Goal: Check status

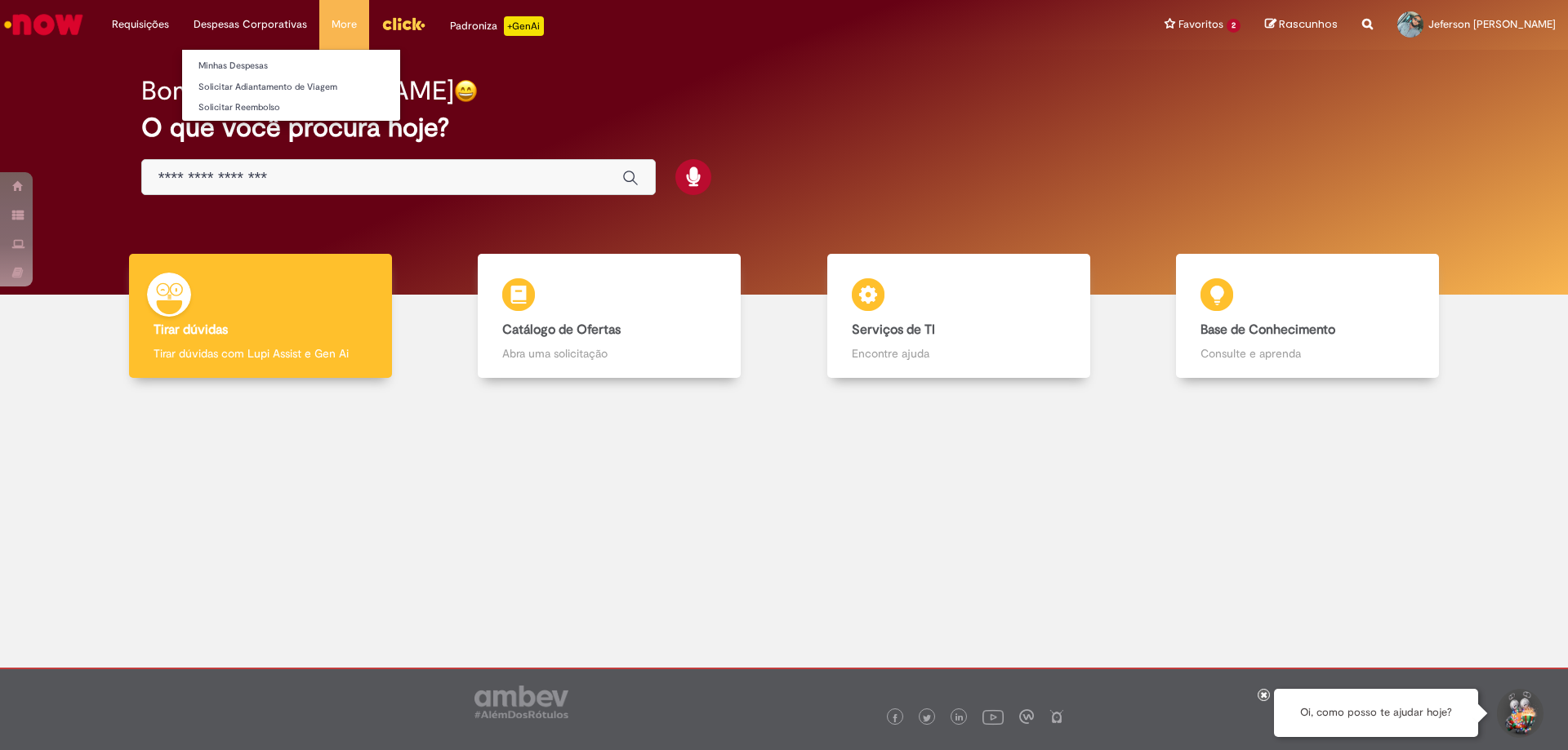
click at [181, 24] on li "Despesas Corporativas Minhas Despesas Solicitar Adiantamento de Viagem Solicita…" at bounding box center [140, 25] width 82 height 49
click at [280, 66] on link "Minhas Despesas" at bounding box center [291, 66] width 218 height 18
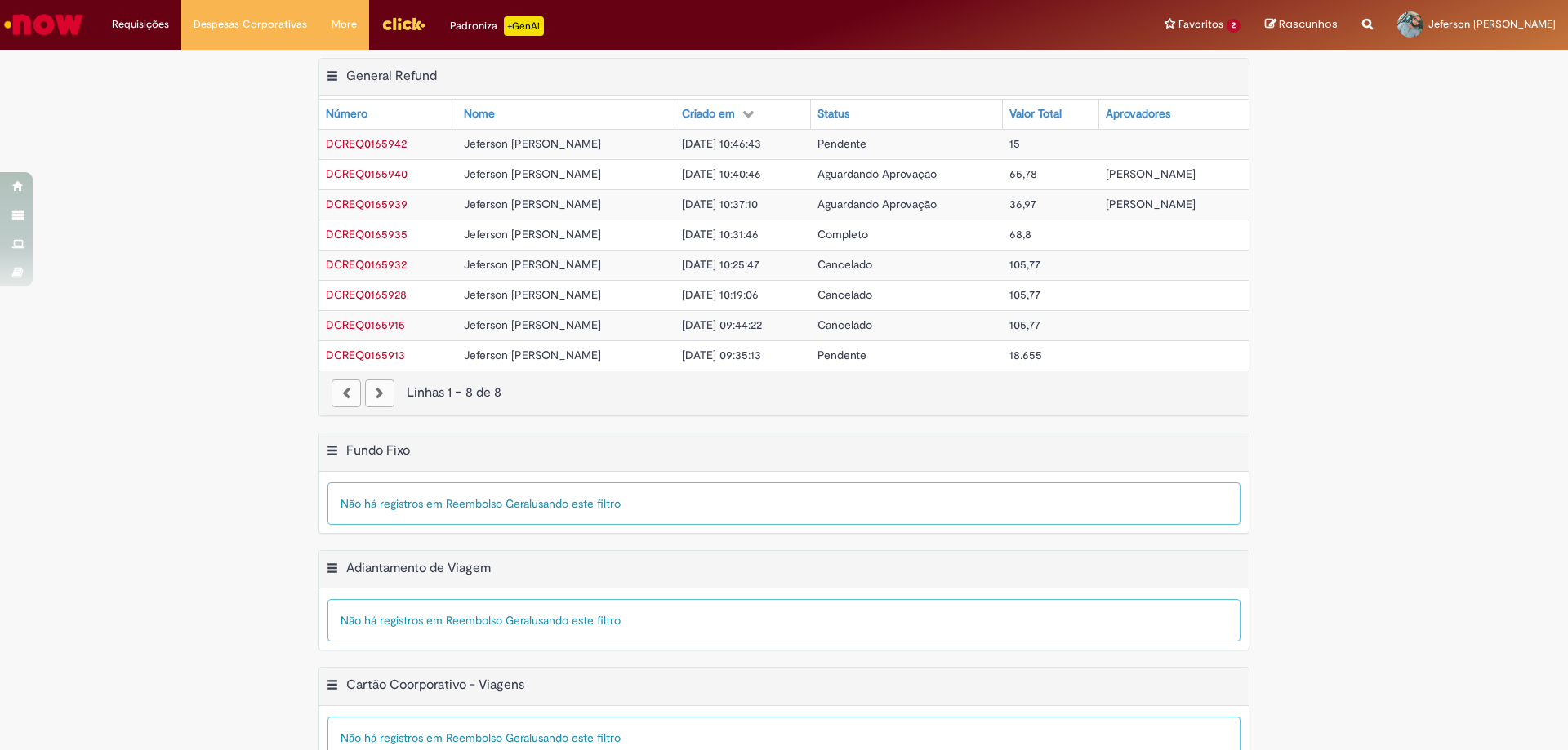
click at [373, 391] on div "paginação" at bounding box center [380, 393] width 30 height 28
click at [347, 397] on div "paginação" at bounding box center [346, 393] width 30 height 28
click at [388, 358] on span "DCREQ0165913" at bounding box center [365, 355] width 79 height 15
click at [417, 386] on link "Remover do filtro" at bounding box center [455, 392] width 136 height 22
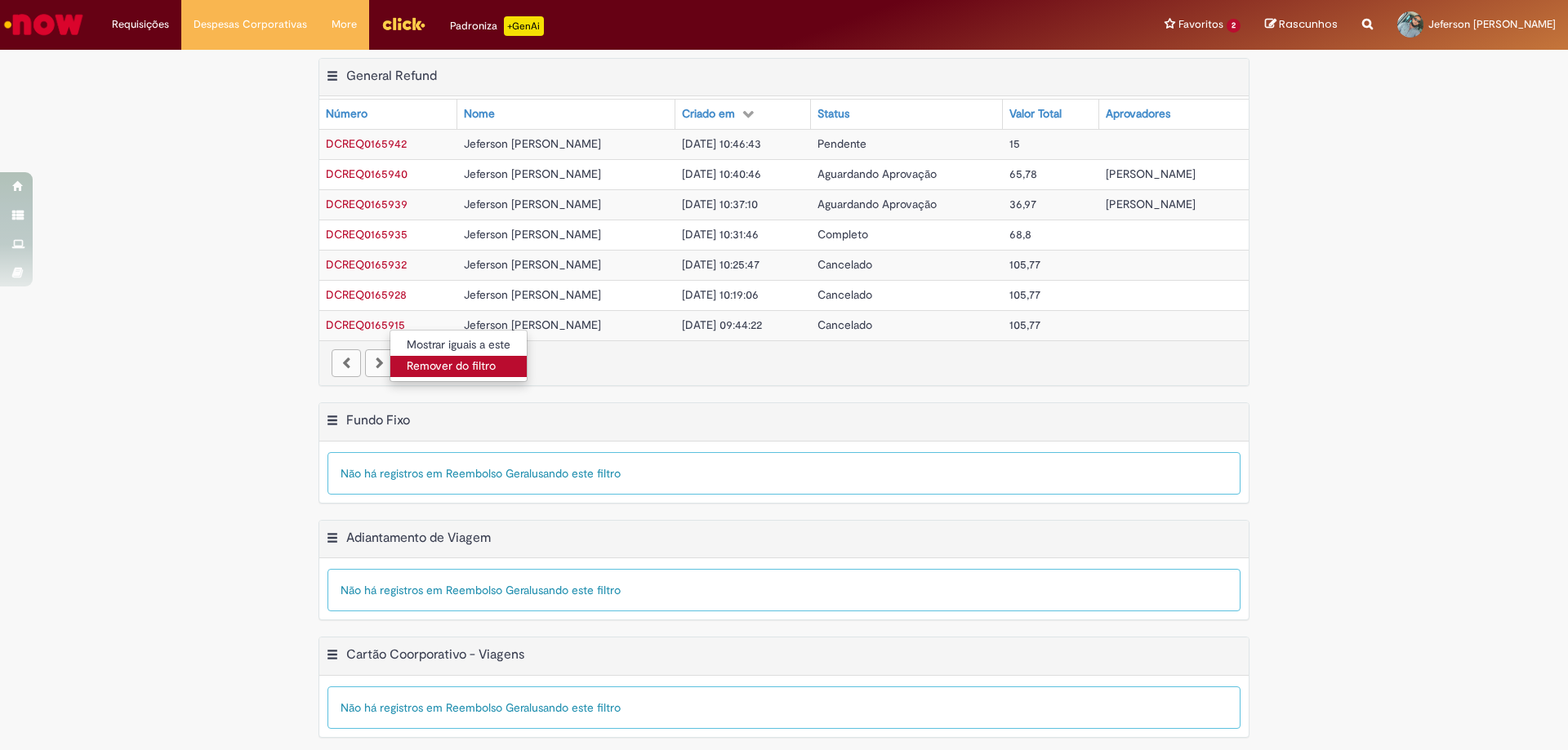
click at [409, 366] on link "Remover do filtro" at bounding box center [459, 367] width 136 height 22
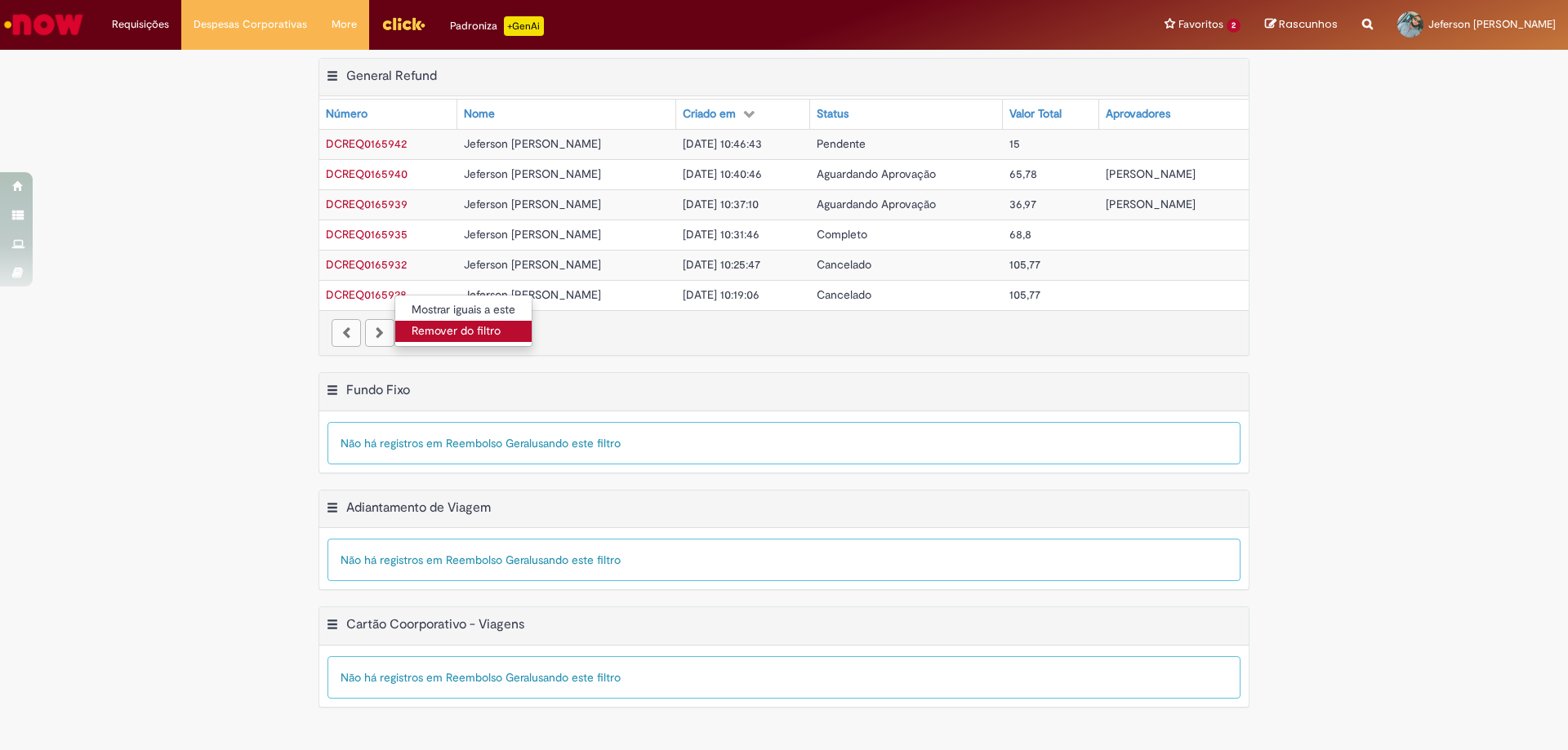
click at [419, 331] on link "Remover do filtro" at bounding box center [463, 331] width 136 height 22
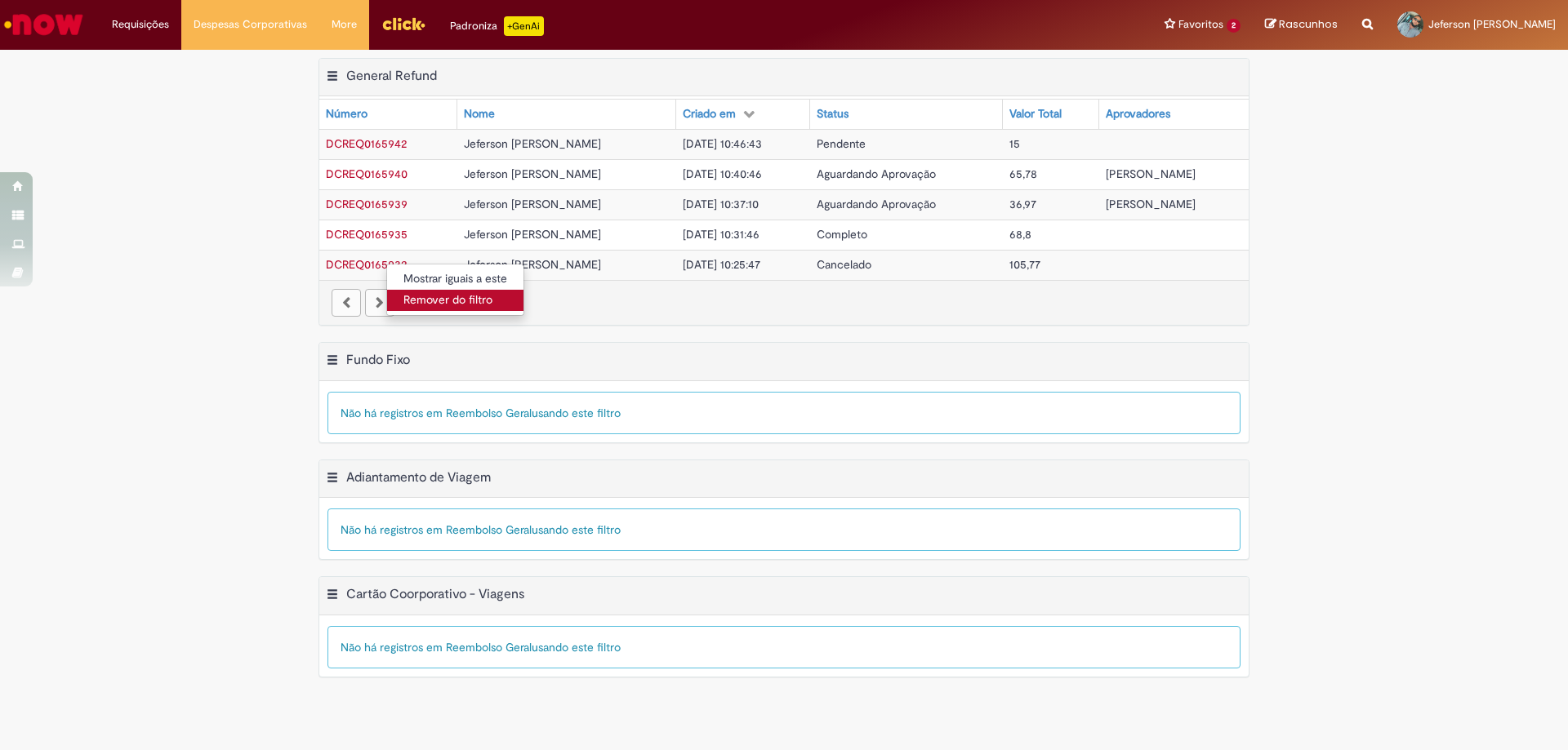
click at [419, 306] on link "Remover do filtro" at bounding box center [455, 301] width 136 height 22
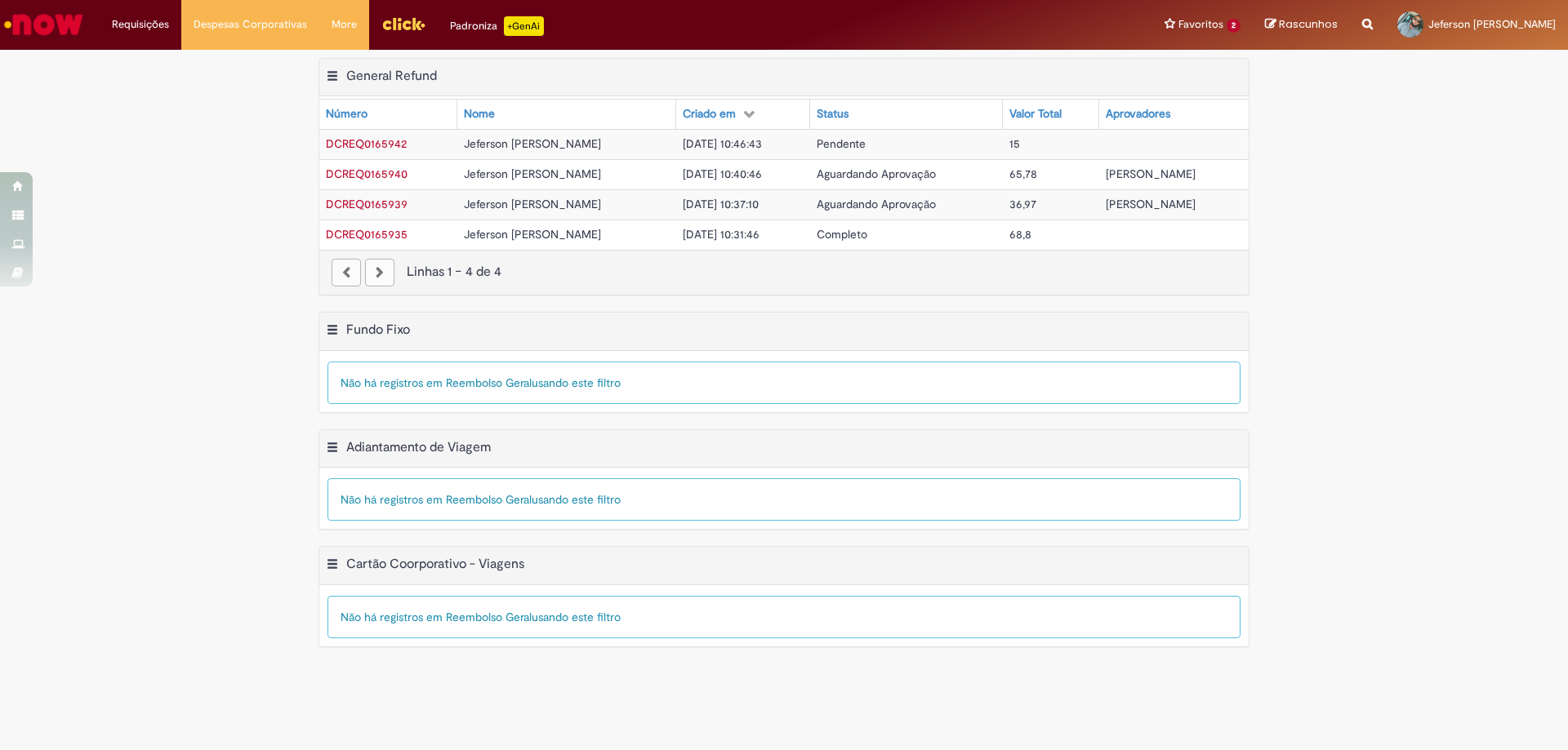
click at [755, 236] on span "[DATE] 10:31:46" at bounding box center [721, 234] width 77 height 15
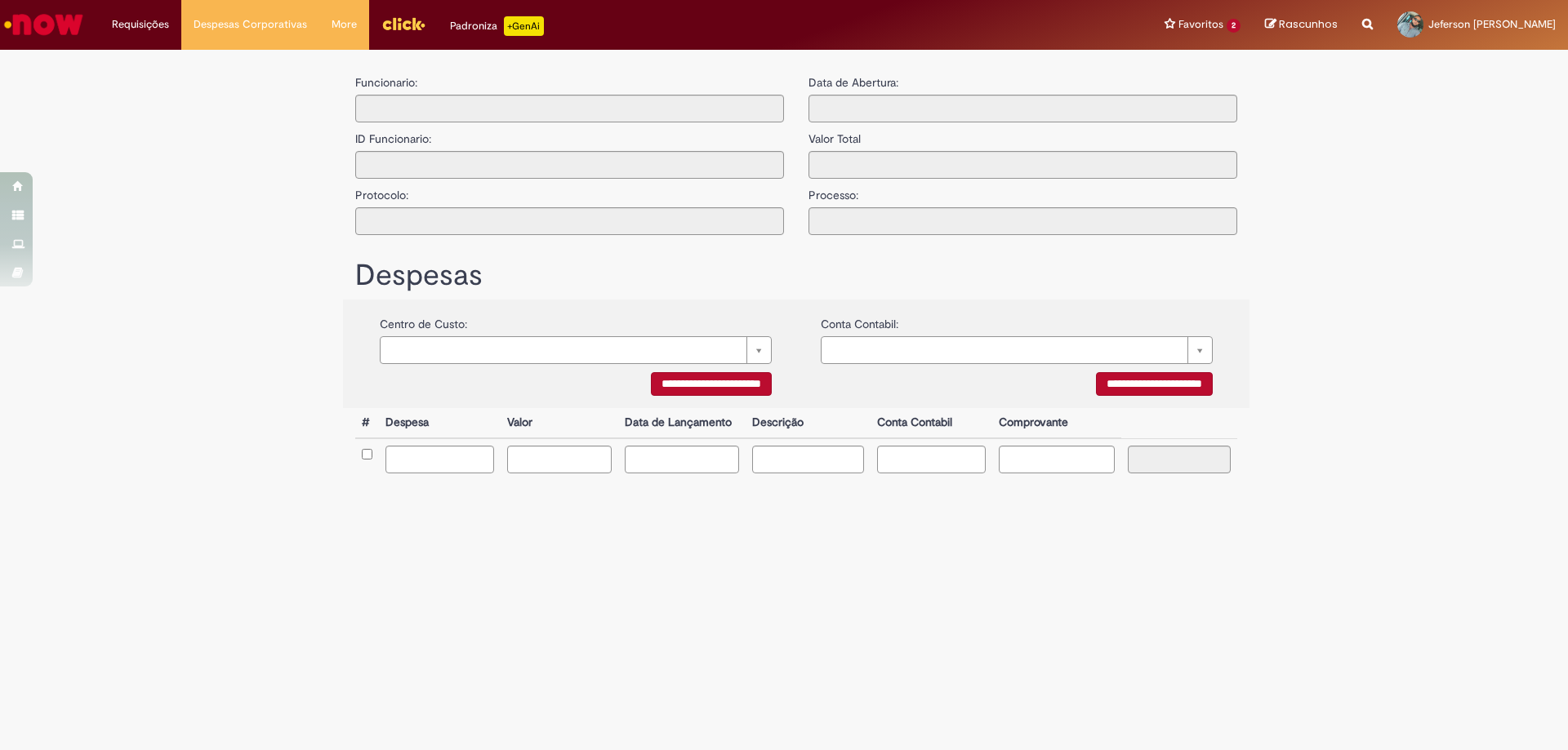
type input "**********"
